Goal: Information Seeking & Learning: Learn about a topic

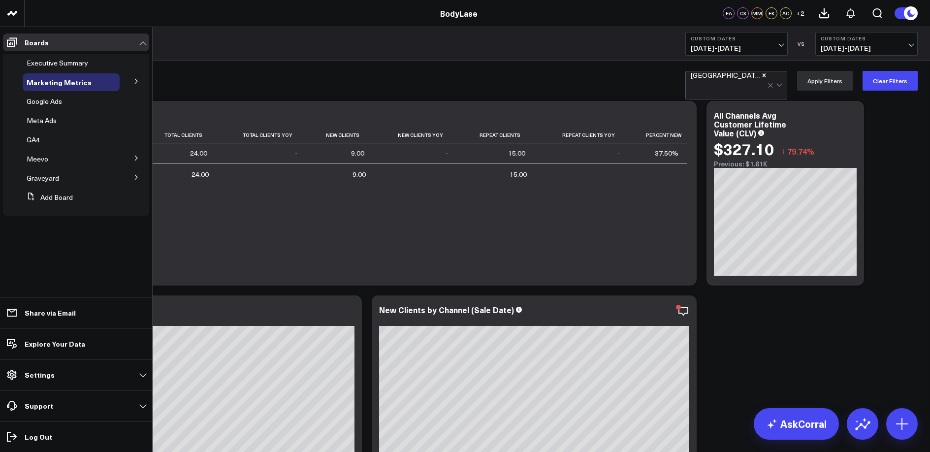
click at [140, 80] on button at bounding box center [137, 80] width 26 height 15
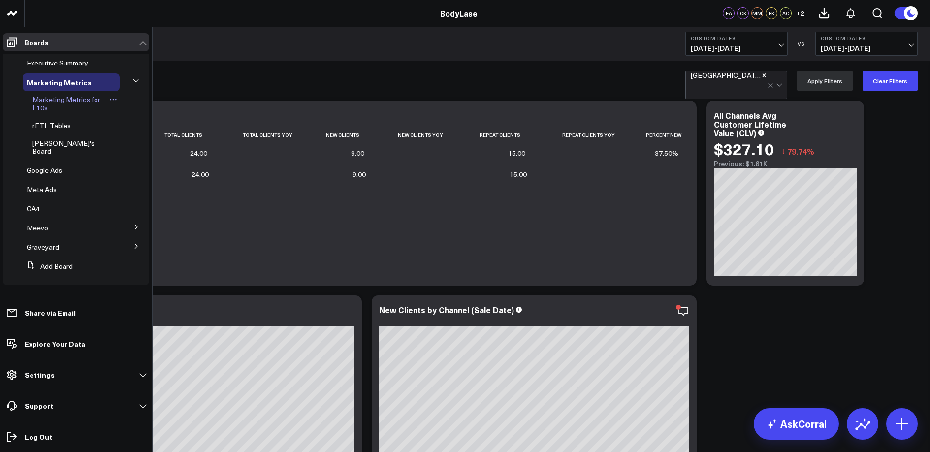
click at [73, 102] on span "Marketing Metrics for L10s" at bounding box center [66, 103] width 68 height 17
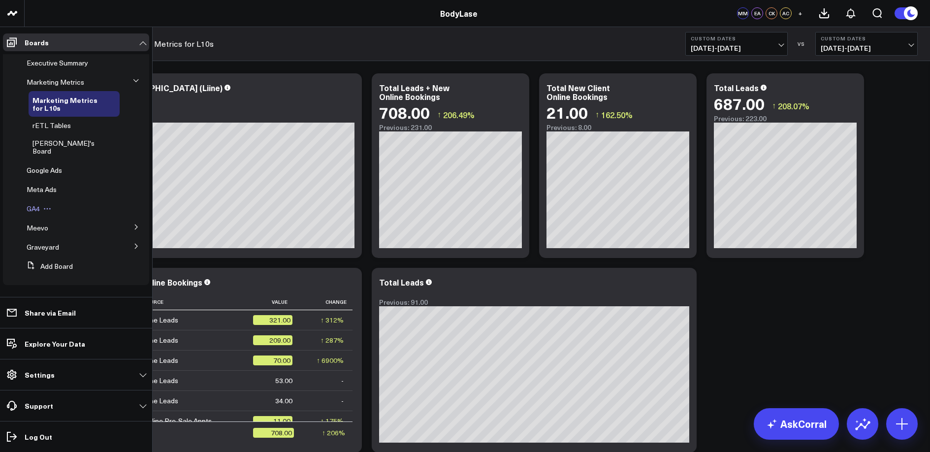
click at [30, 204] on span "GA4" at bounding box center [33, 208] width 13 height 9
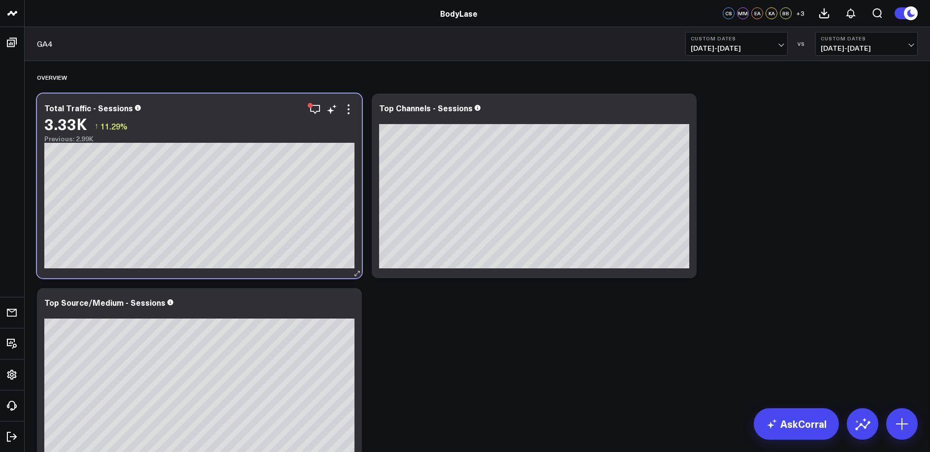
click at [70, 129] on div "3.33K" at bounding box center [65, 124] width 43 height 18
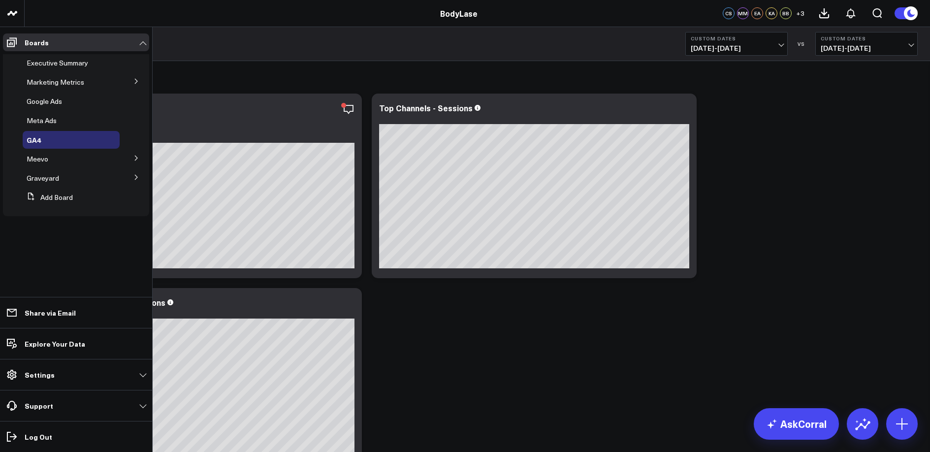
click at [137, 79] on icon at bounding box center [136, 81] width 6 height 6
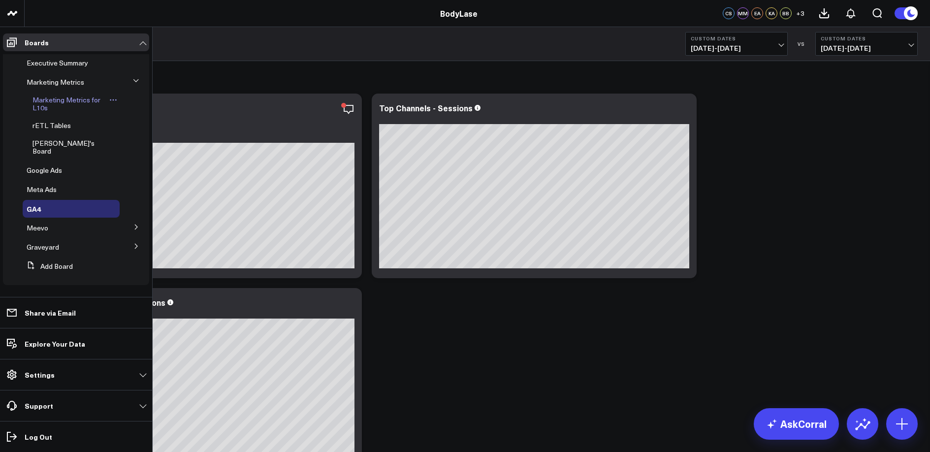
click at [48, 103] on span "Marketing Metrics for L10s" at bounding box center [66, 103] width 68 height 17
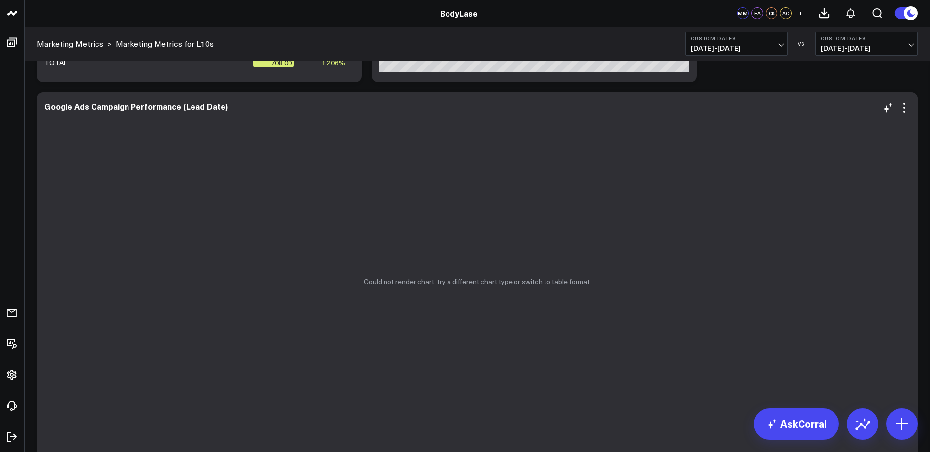
scroll to position [380, 0]
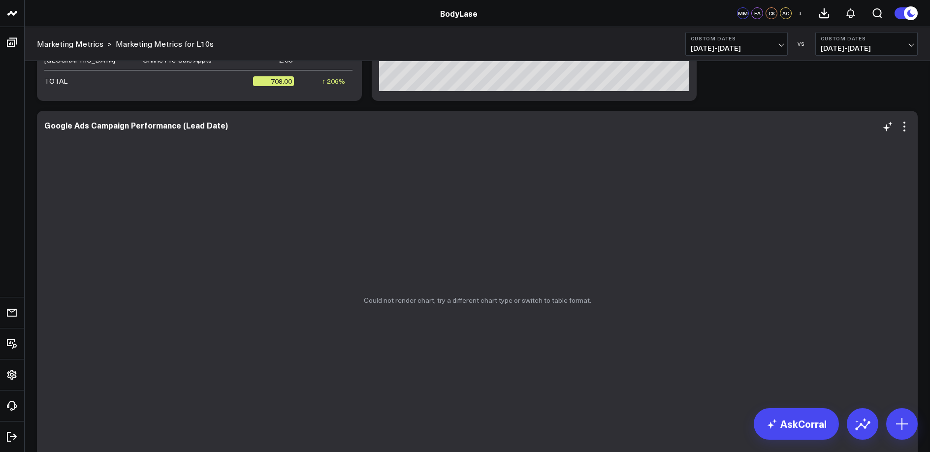
scroll to position [354, 0]
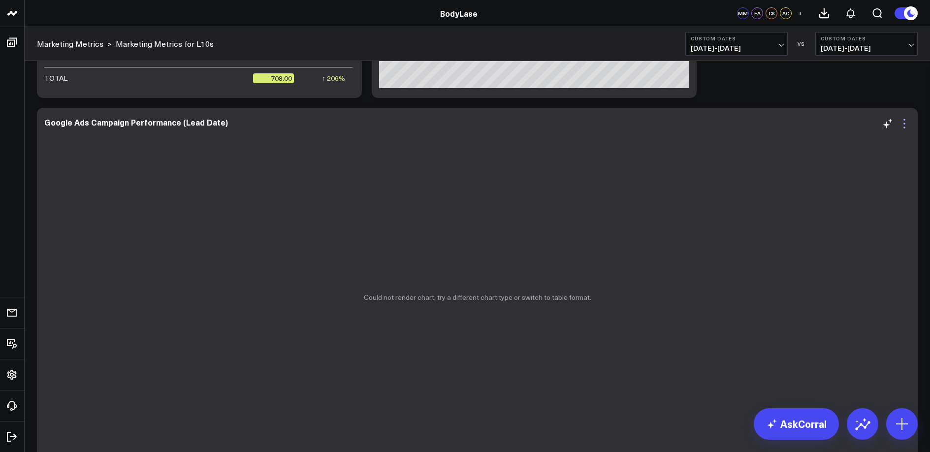
click at [908, 126] on icon at bounding box center [904, 124] width 12 height 12
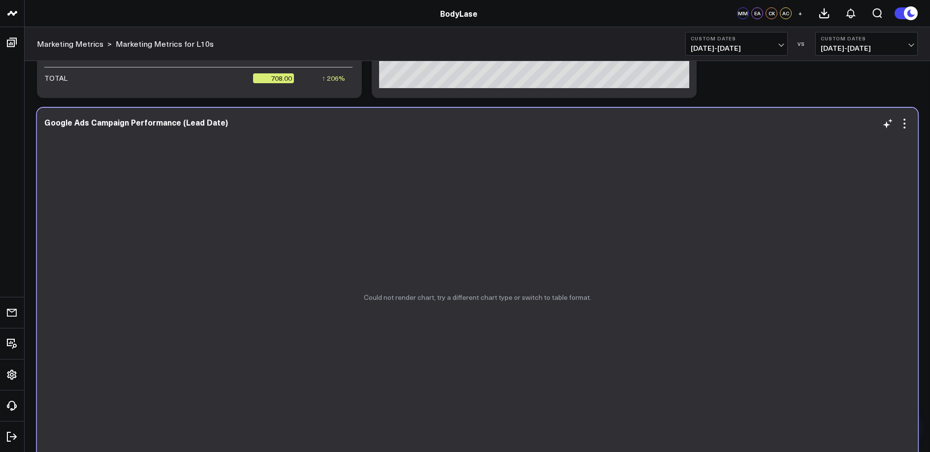
click at [536, 239] on div "Could not render chart, try a different chart type or switch to table format." at bounding box center [477, 297] width 881 height 379
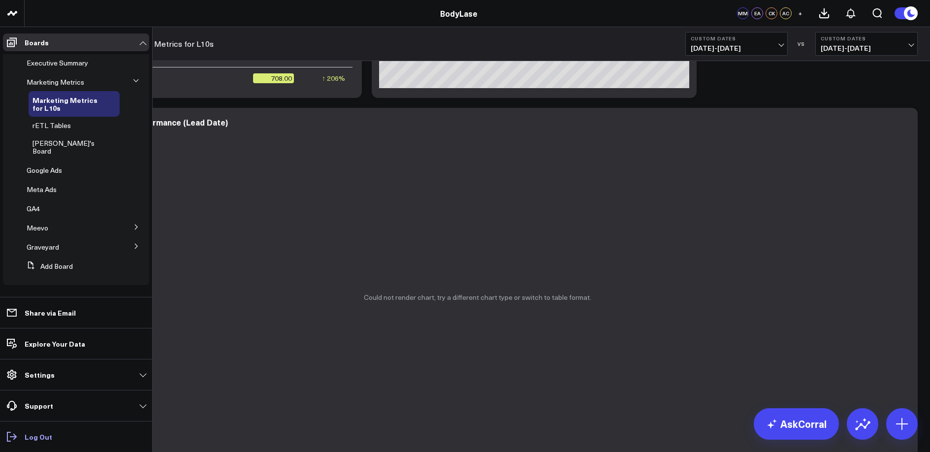
click at [25, 435] on p "Log Out" at bounding box center [39, 437] width 28 height 8
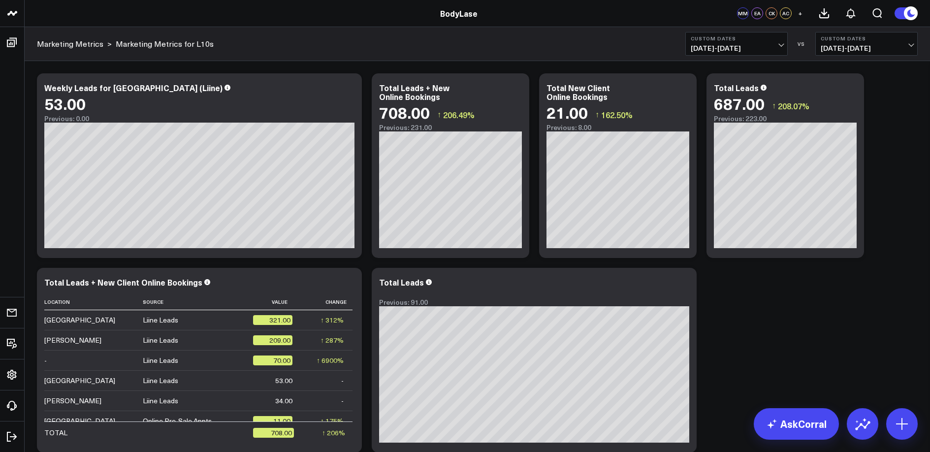
click at [904, 41] on b "Custom Dates" at bounding box center [867, 38] width 92 height 6
click at [843, 122] on link "No Comparison" at bounding box center [866, 122] width 101 height 19
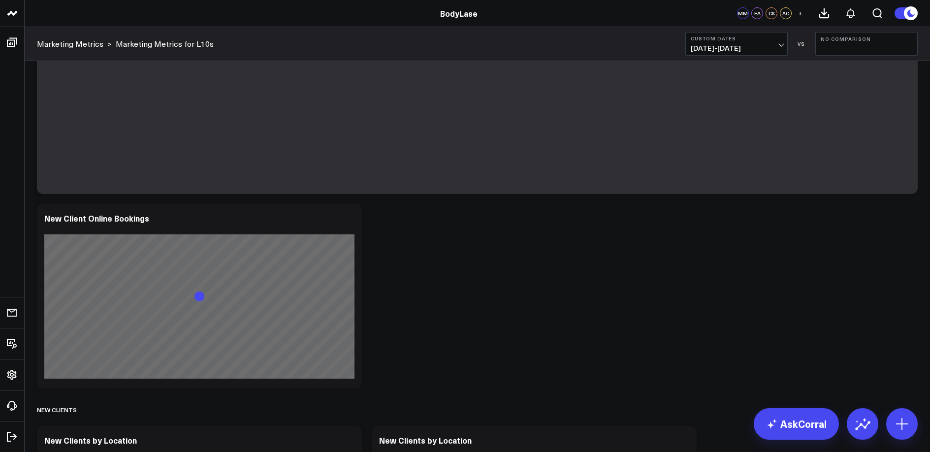
scroll to position [751, 0]
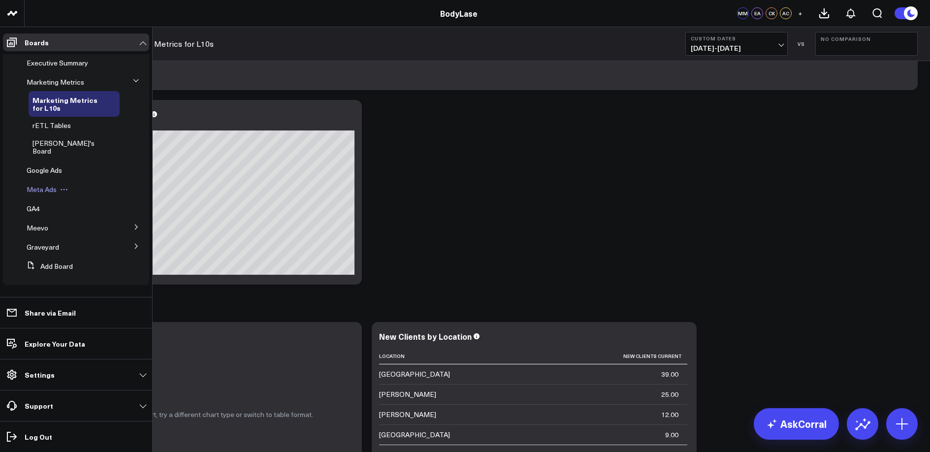
click at [46, 185] on span "Meta Ads" at bounding box center [42, 189] width 30 height 9
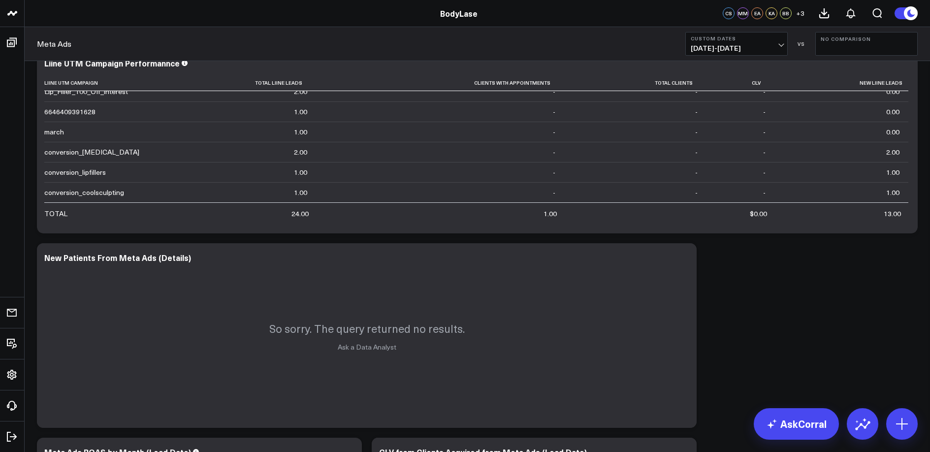
scroll to position [639, 0]
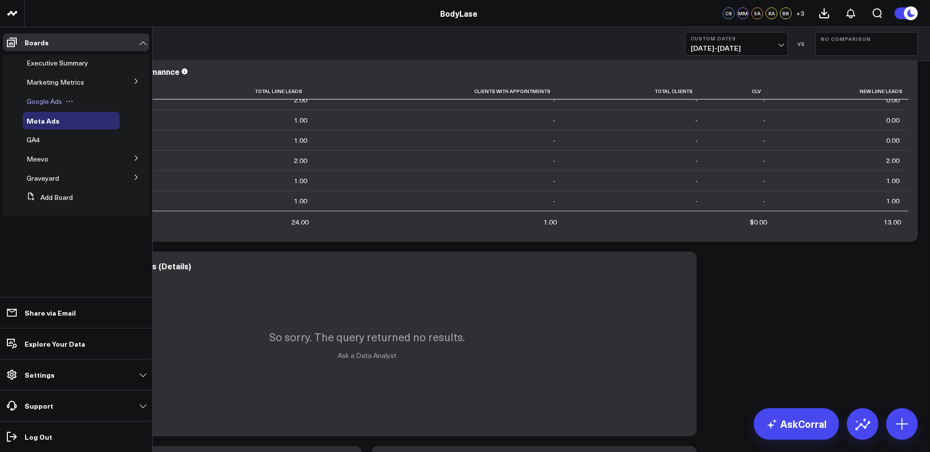
click at [53, 96] on span "Google Ads" at bounding box center [44, 100] width 35 height 9
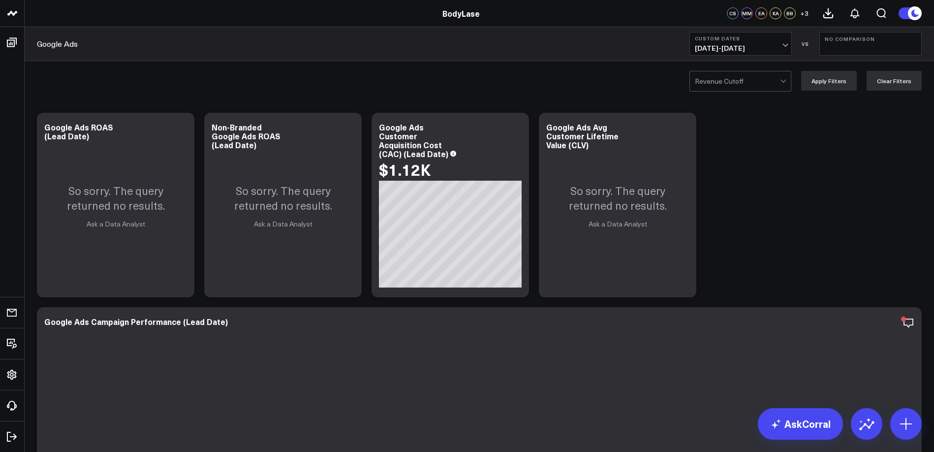
click at [783, 40] on b "Custom Dates" at bounding box center [741, 38] width 92 height 6
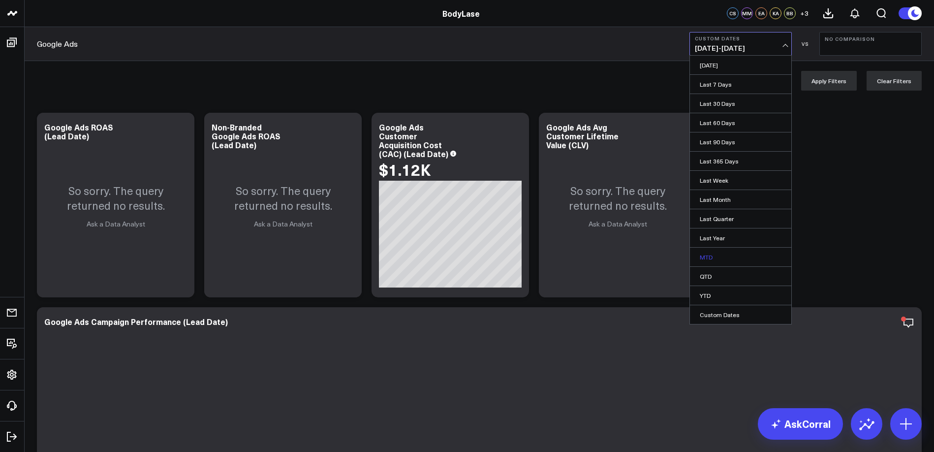
click at [707, 258] on link "MTD" at bounding box center [740, 257] width 101 height 19
